Goal: Task Accomplishment & Management: Use online tool/utility

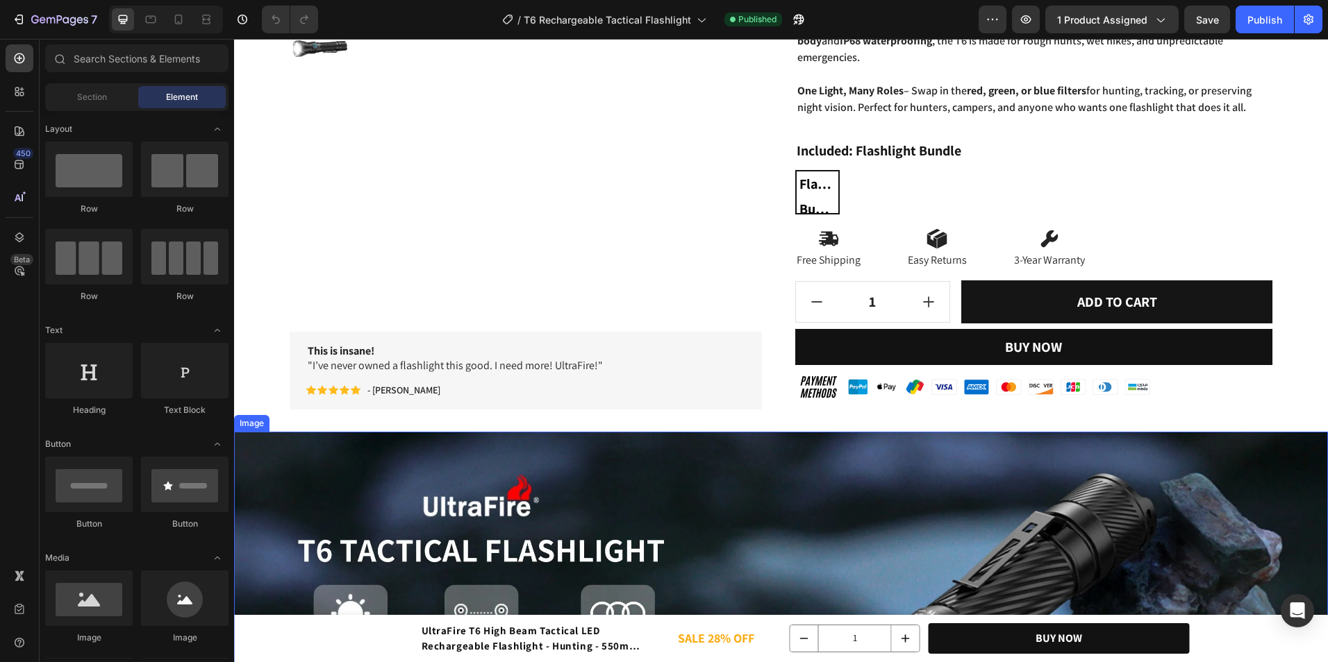
scroll to position [208, 0]
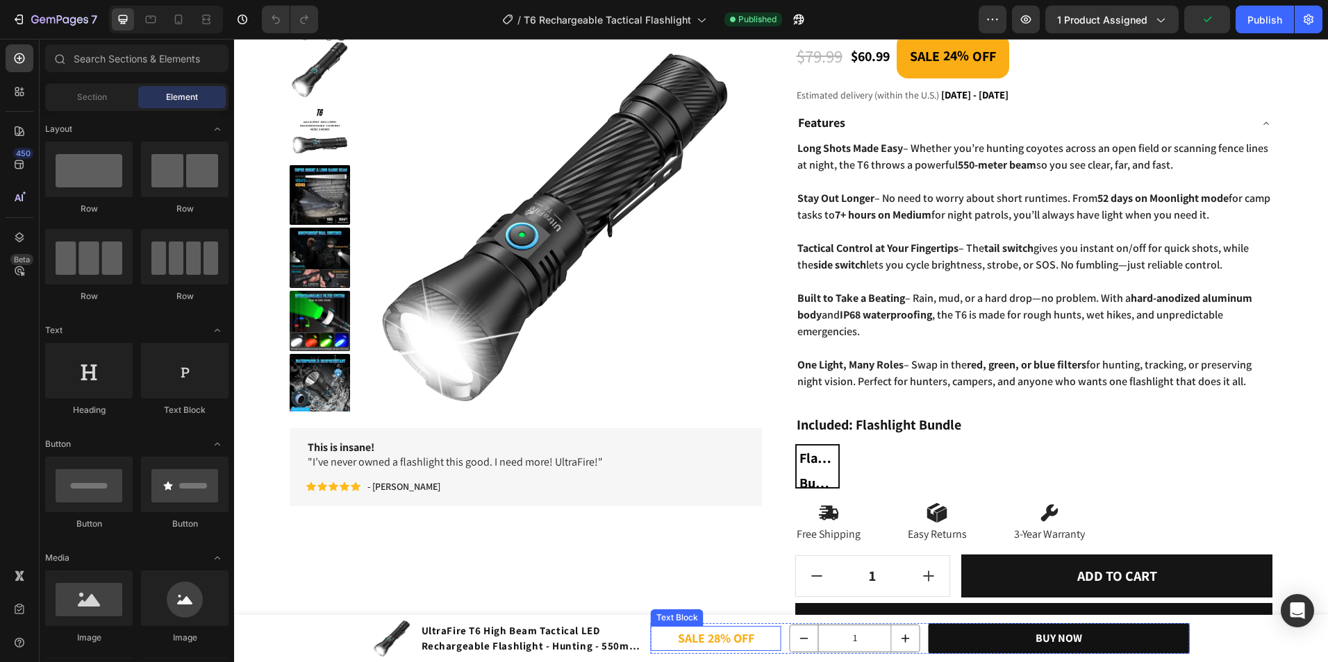
click at [708, 636] on p "SALE 28% OFF" at bounding box center [716, 639] width 128 height 22
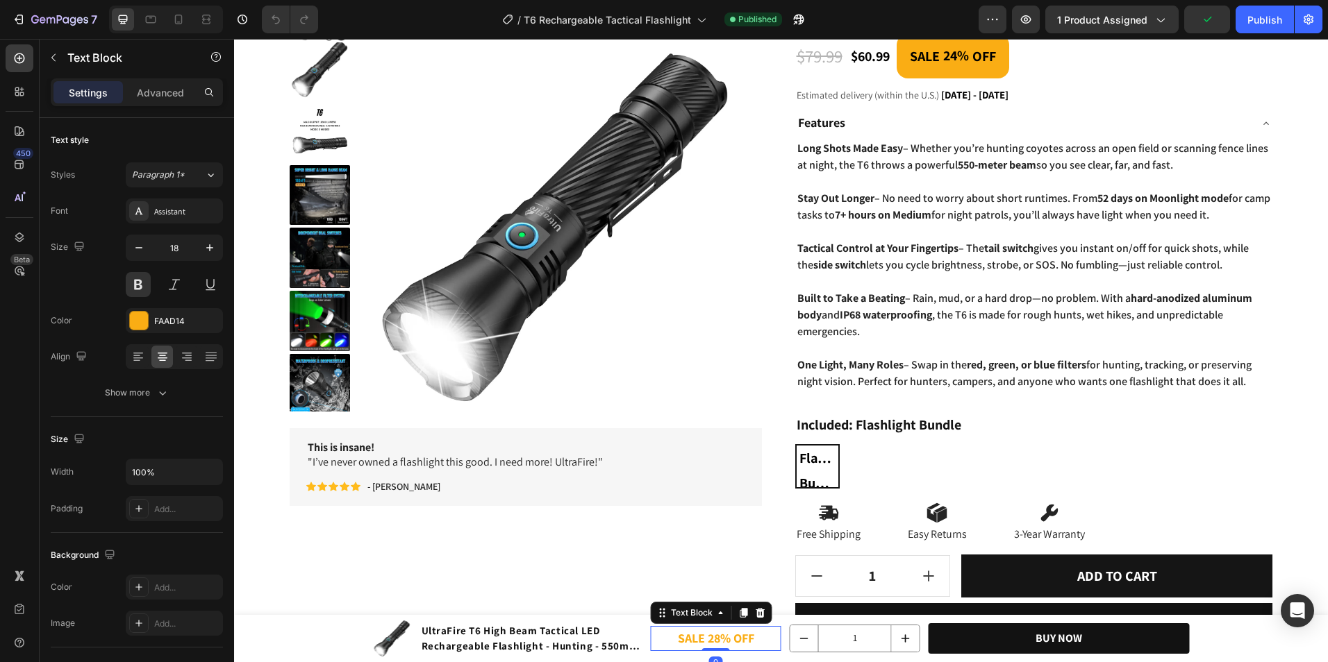
click at [715, 641] on p "SALE 28% OFF" at bounding box center [716, 639] width 128 height 22
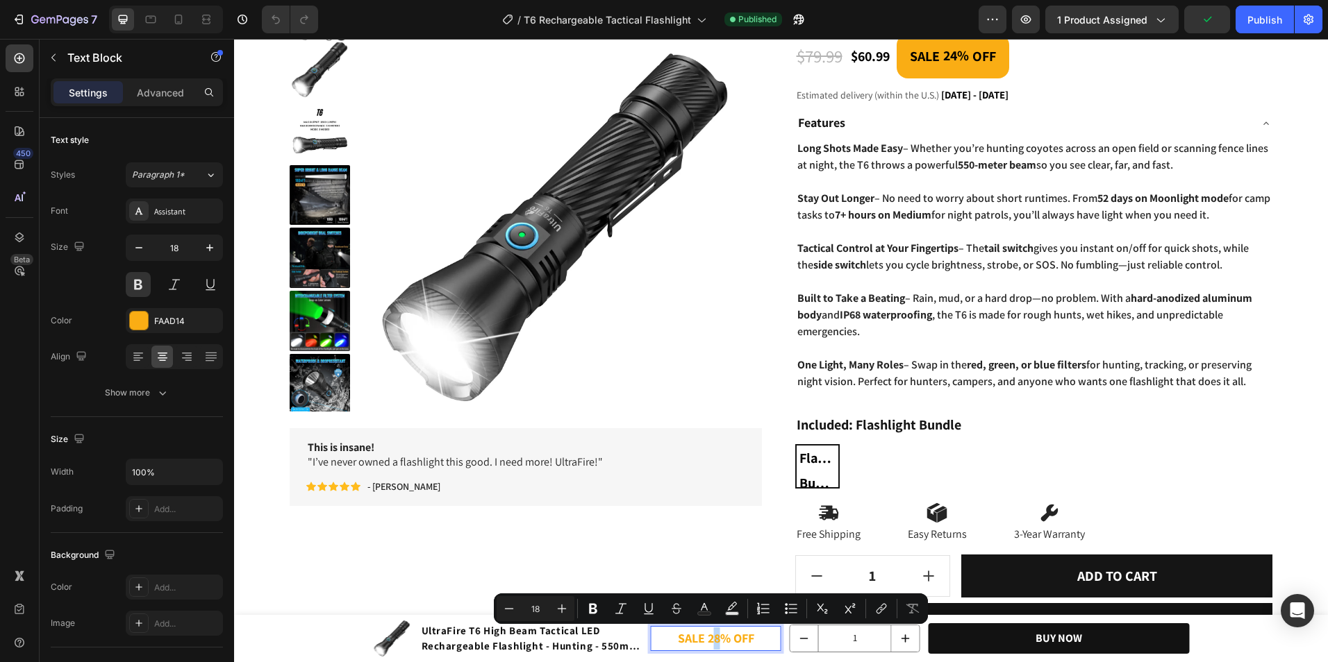
click at [709, 640] on p "SALE 28% OFF" at bounding box center [716, 639] width 128 height 22
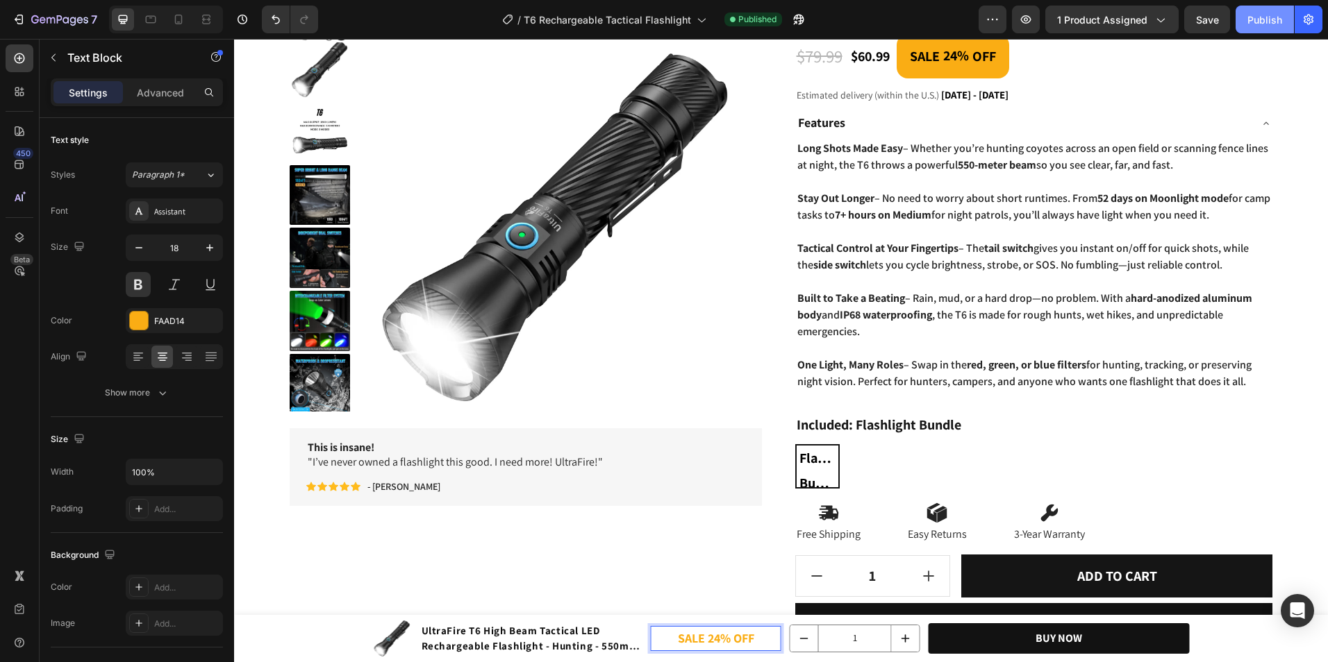
click at [1262, 16] on div "Publish" at bounding box center [1264, 19] width 35 height 15
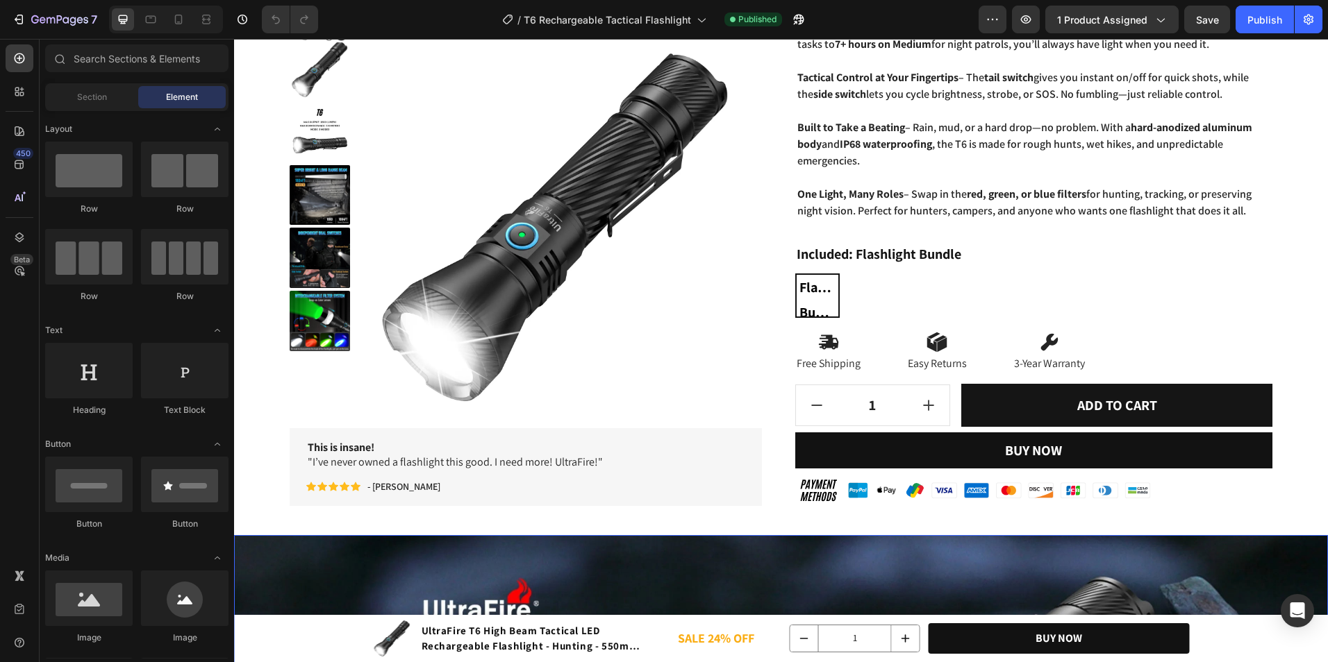
scroll to position [278, 0]
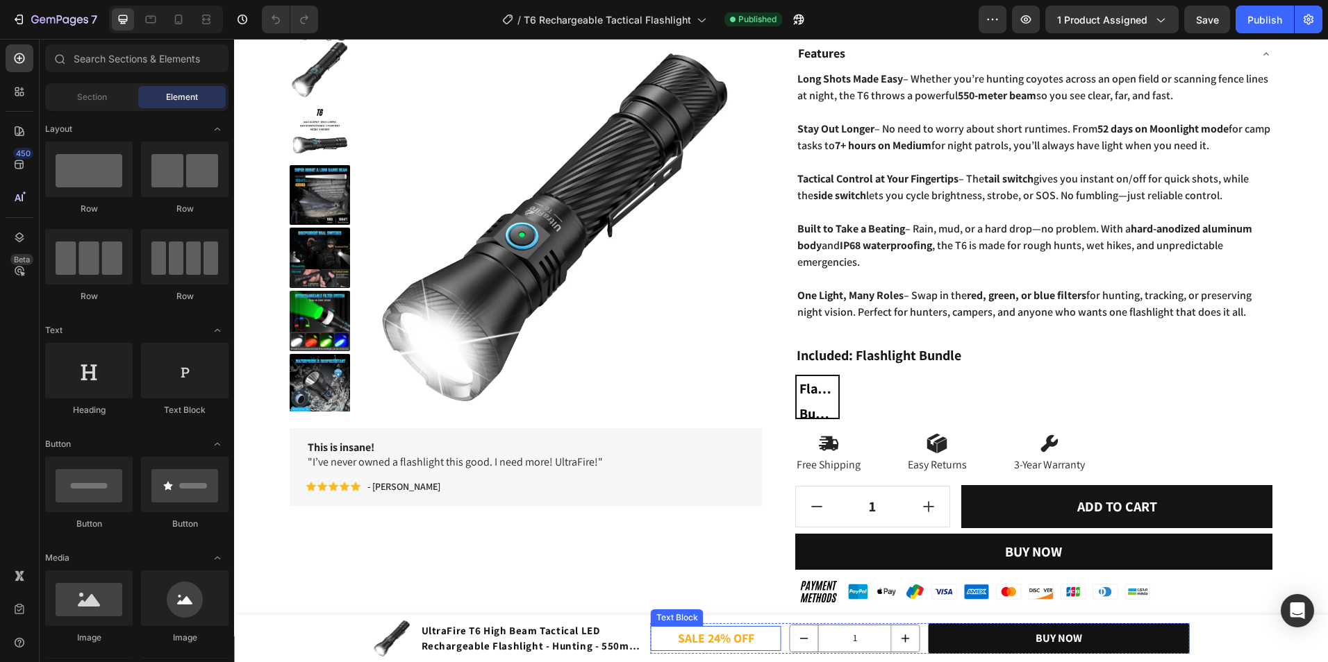
click at [709, 638] on p "SALE 24% OFF" at bounding box center [716, 639] width 128 height 22
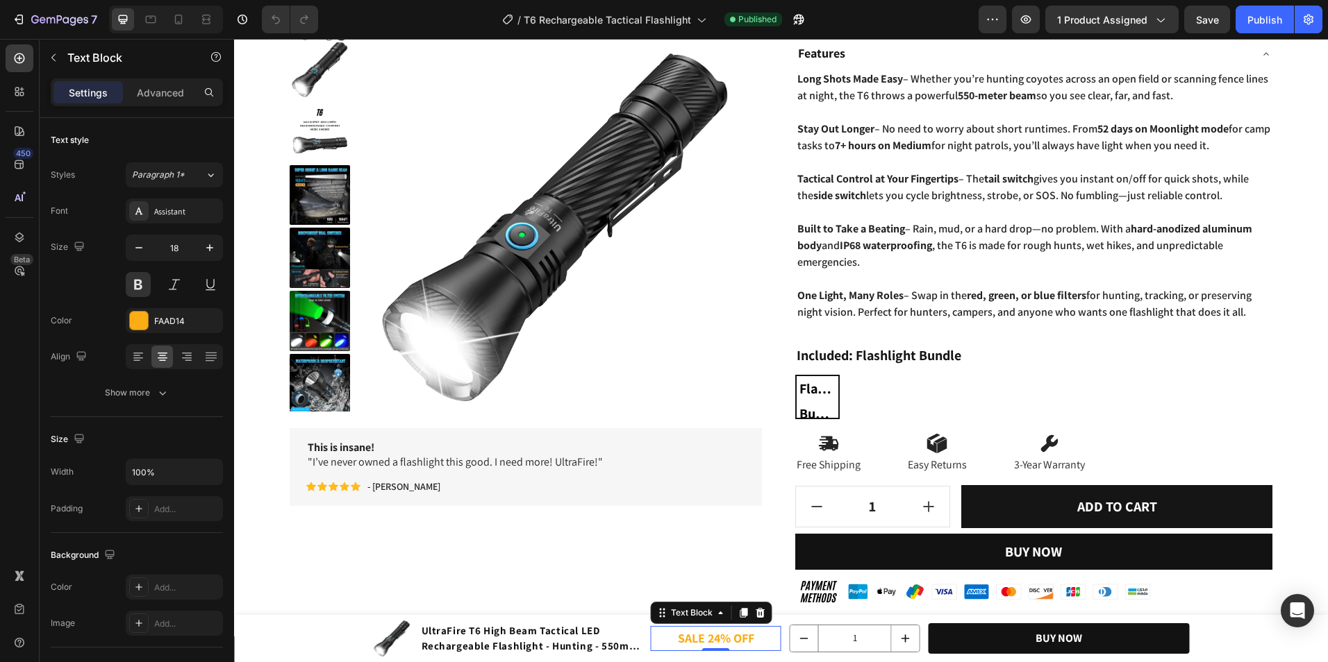
click at [709, 638] on p "SALE 24% OFF" at bounding box center [716, 639] width 128 height 22
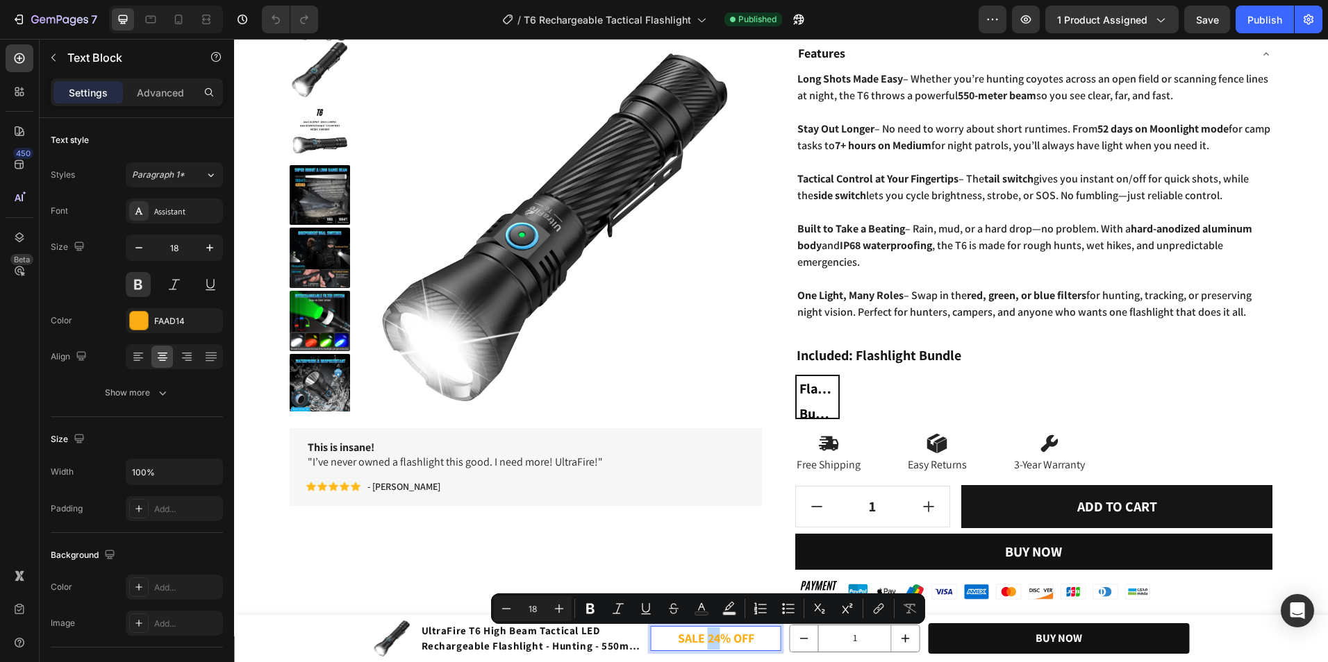
click at [711, 642] on p "SALE 24% OFF" at bounding box center [716, 639] width 128 height 22
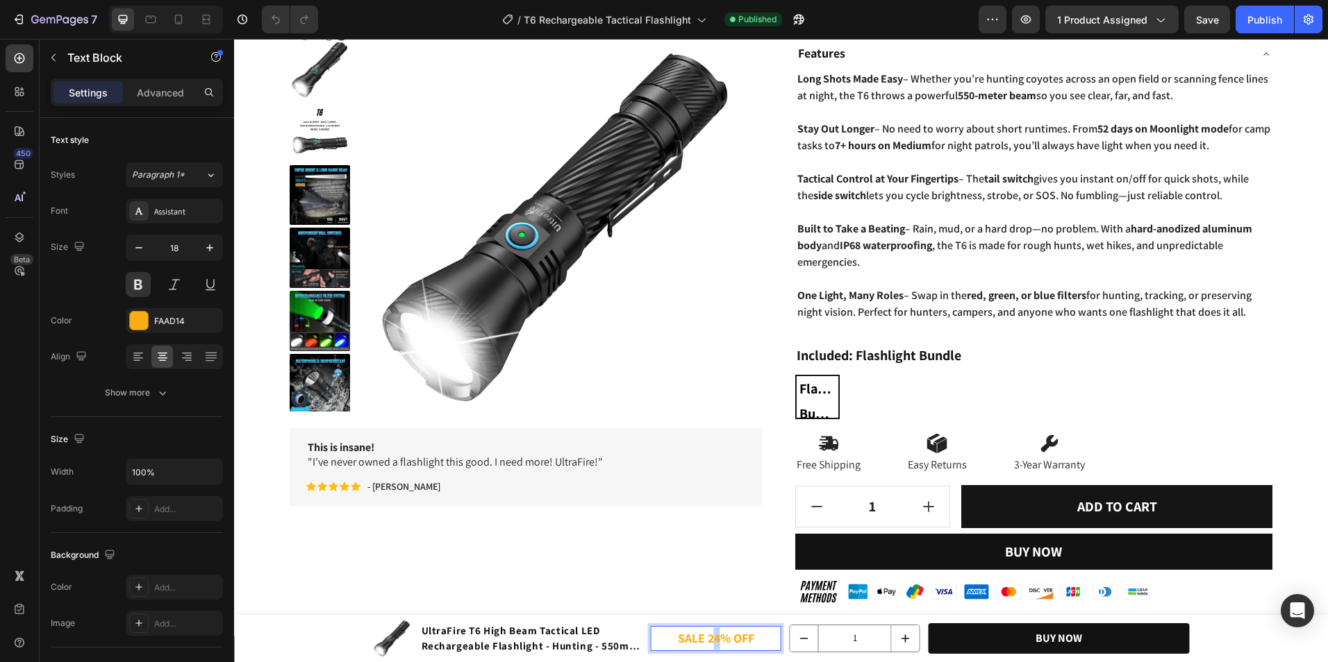
click at [712, 638] on p "SALE 24% OFF" at bounding box center [716, 639] width 128 height 22
click at [1278, 17] on div "Publish" at bounding box center [1264, 19] width 35 height 15
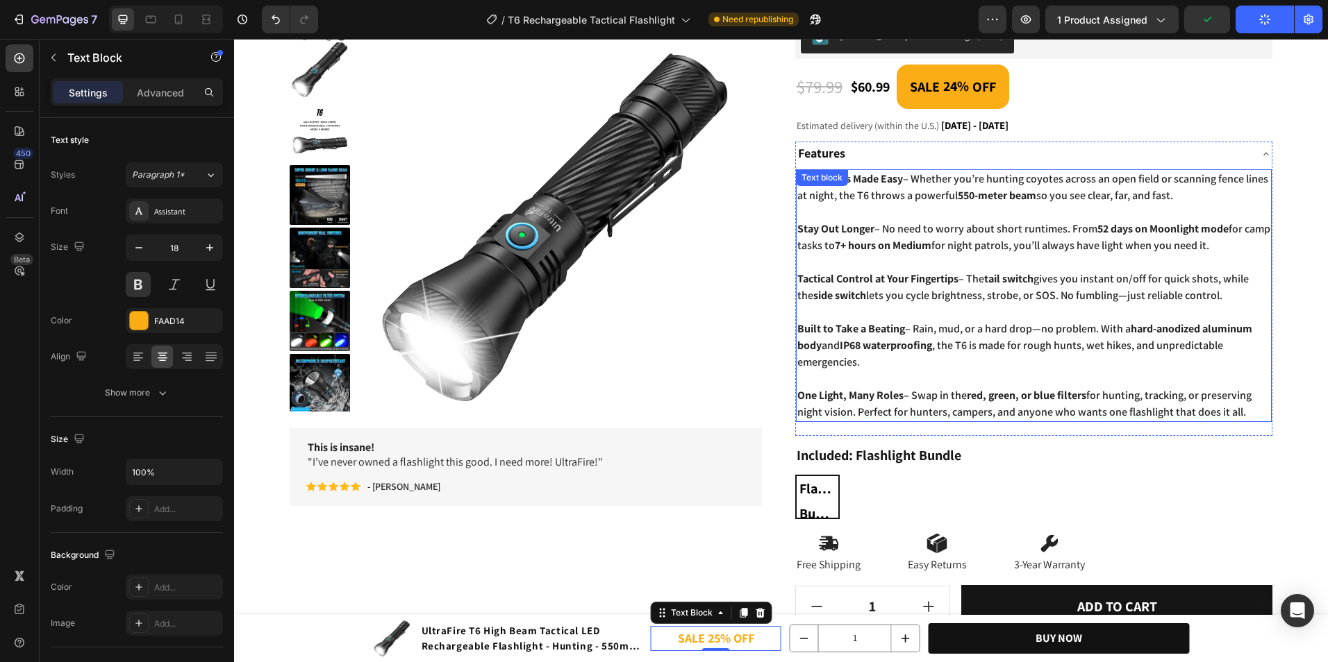
scroll to position [0, 0]
